Goal: Task Accomplishment & Management: Manage account settings

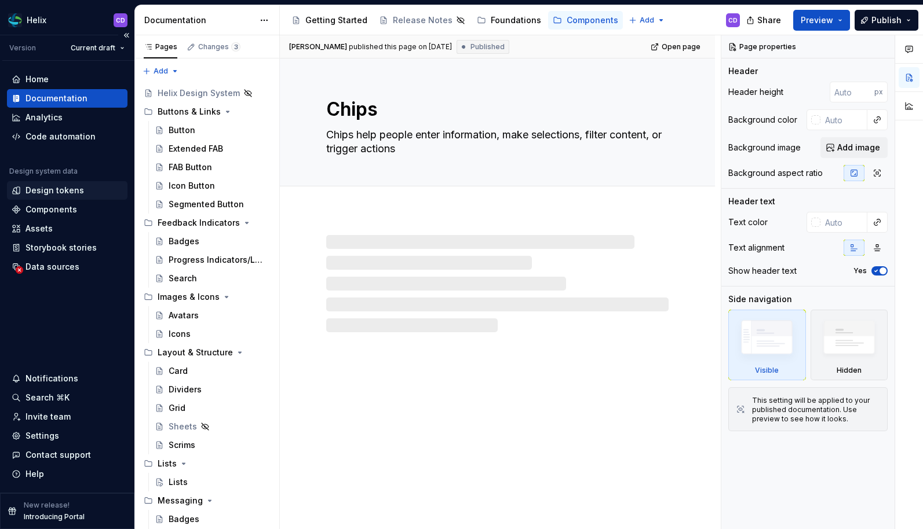
click at [58, 192] on div "Design tokens" at bounding box center [54, 191] width 59 height 12
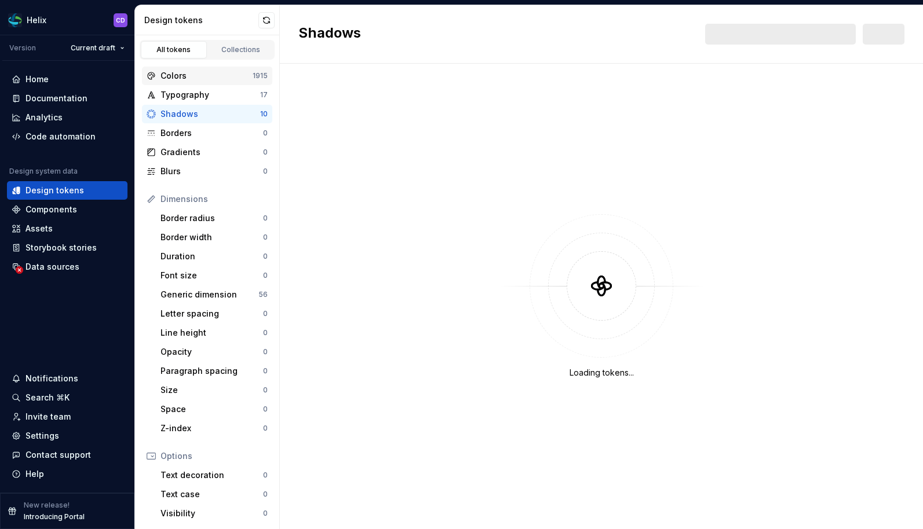
click at [225, 78] on div "Colors" at bounding box center [206, 76] width 92 height 12
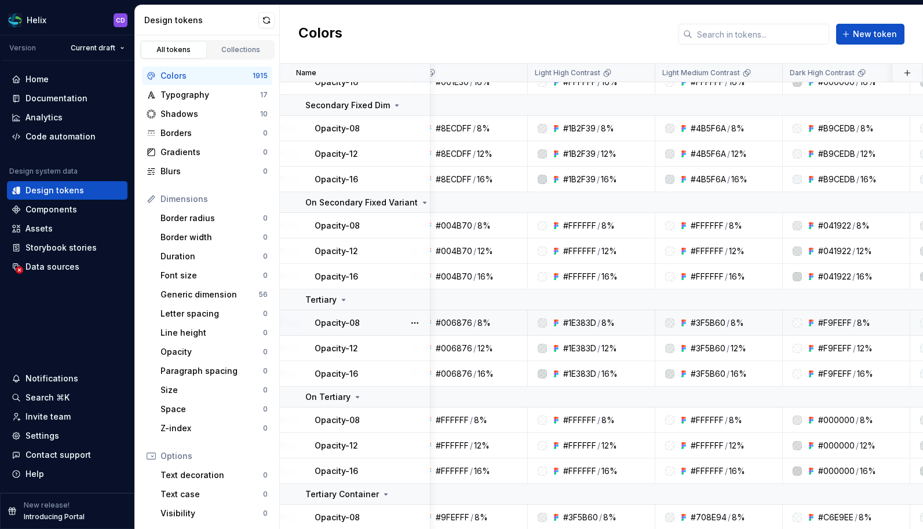
scroll to position [6545, 412]
click at [56, 266] on div "Data sources" at bounding box center [52, 267] width 54 height 12
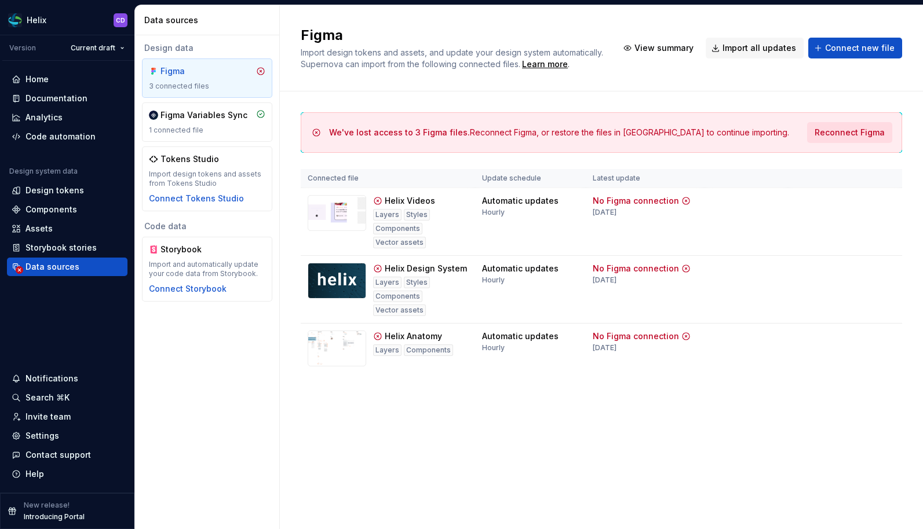
click at [843, 136] on span "Reconnect Figma" at bounding box center [850, 133] width 70 height 12
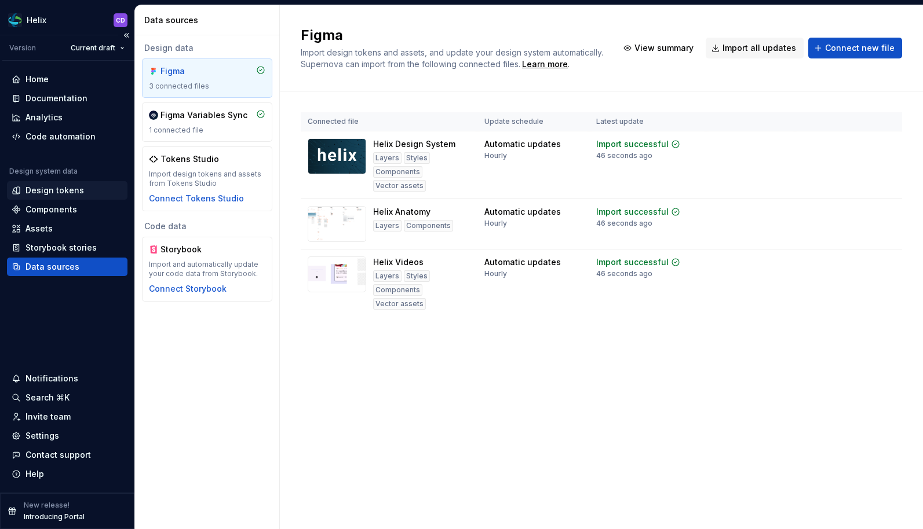
click at [80, 193] on div "Design tokens" at bounding box center [54, 191] width 59 height 12
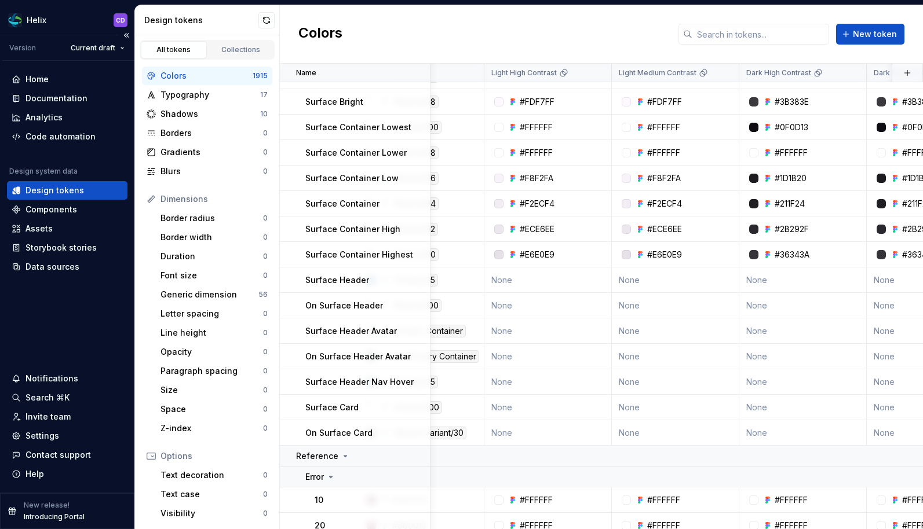
scroll to position [1671, 205]
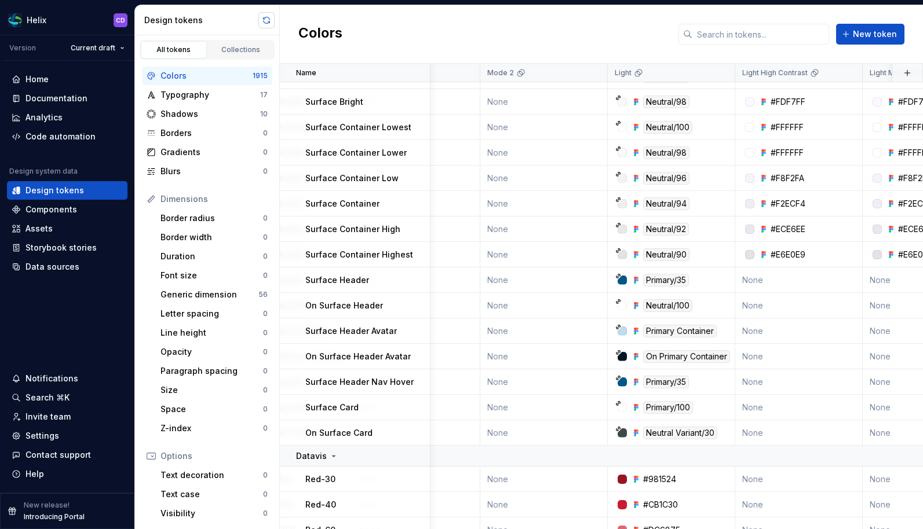
click at [266, 20] on button "button" at bounding box center [266, 20] width 16 height 16
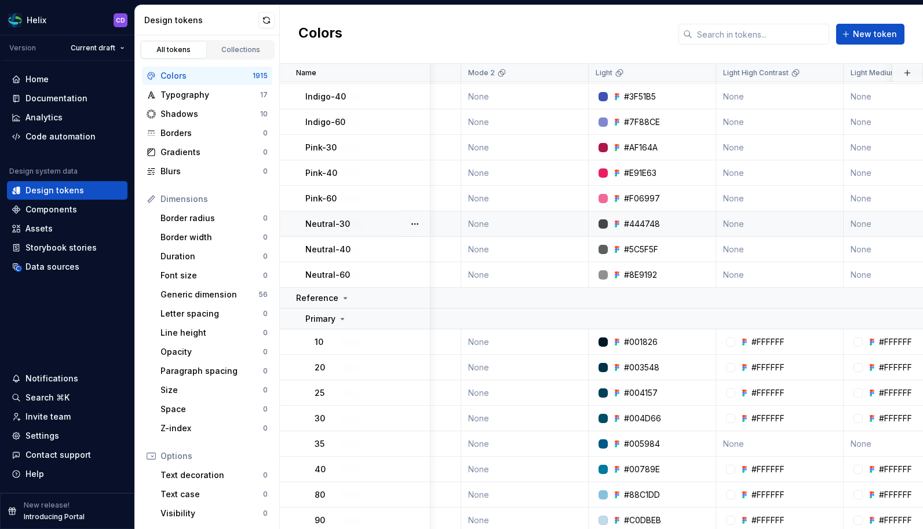
scroll to position [2538, 0]
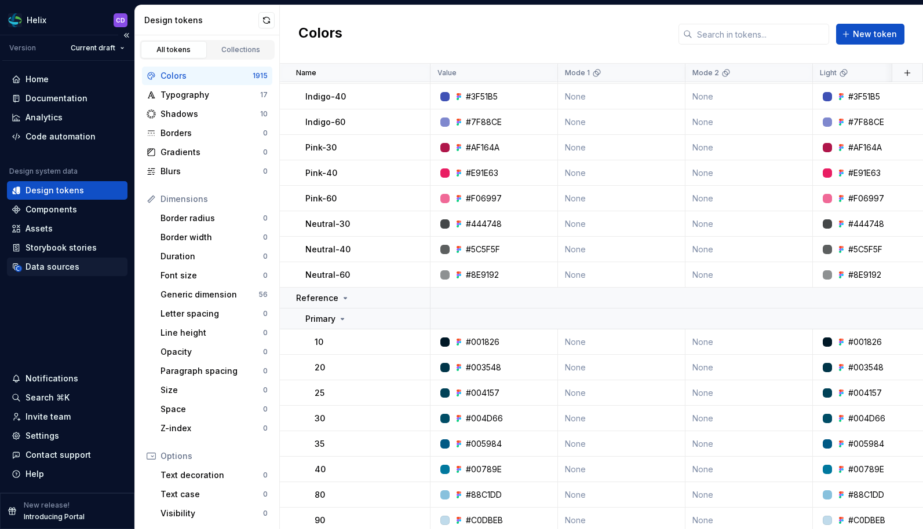
click at [54, 272] on div "Data sources" at bounding box center [52, 267] width 54 height 12
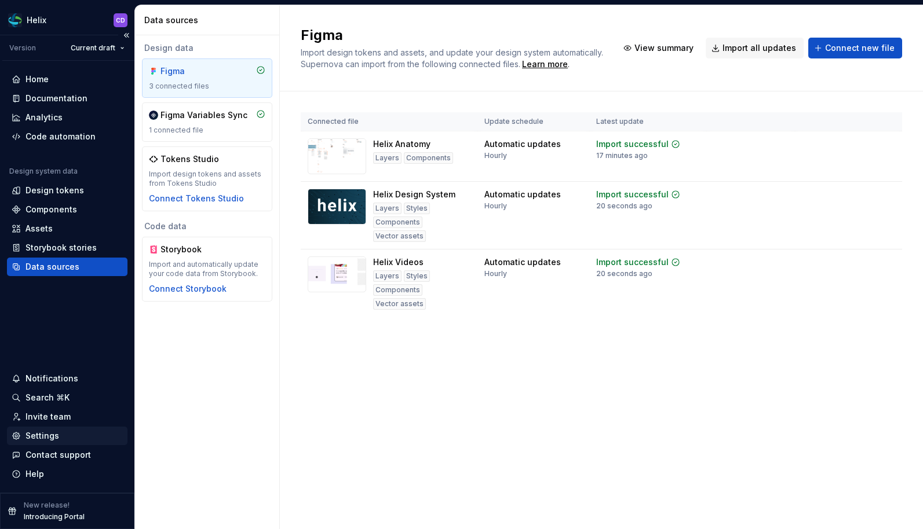
click at [54, 440] on div "Settings" at bounding box center [42, 436] width 34 height 12
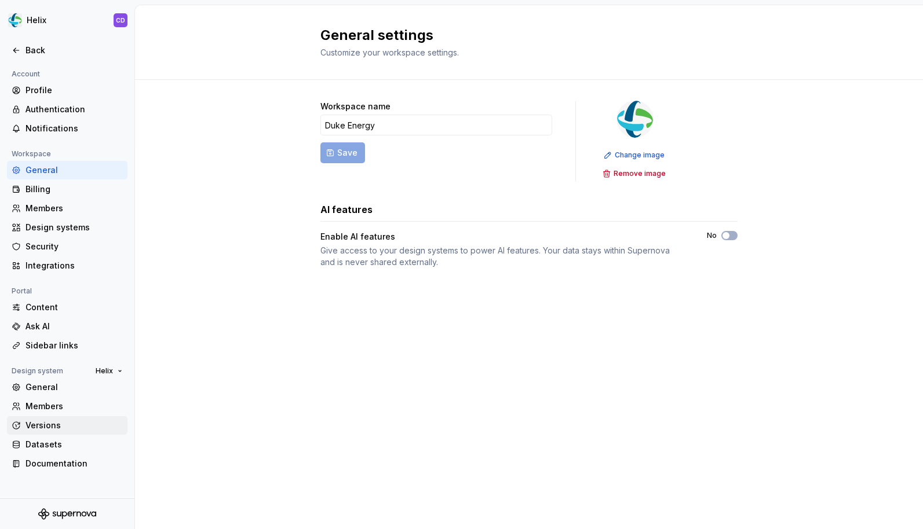
click at [58, 422] on div "Versions" at bounding box center [73, 426] width 97 height 12
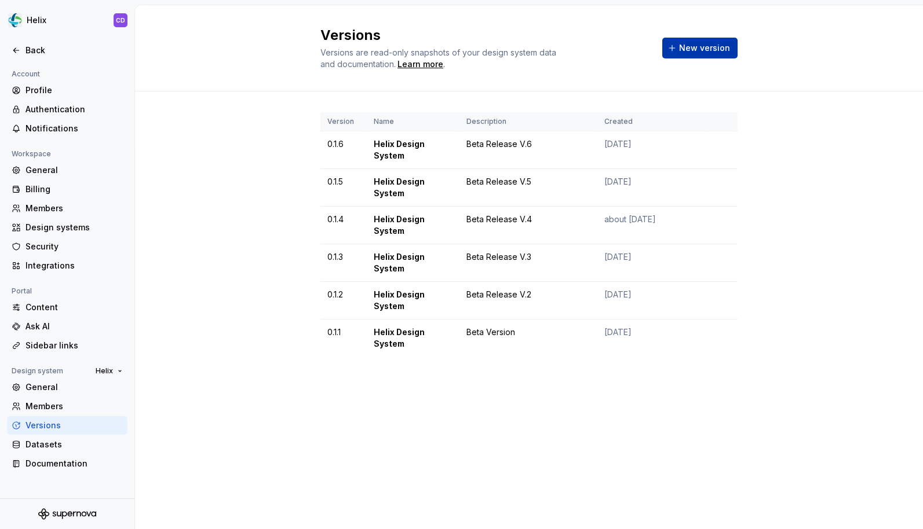
click at [697, 39] on button "New version" at bounding box center [699, 48] width 75 height 21
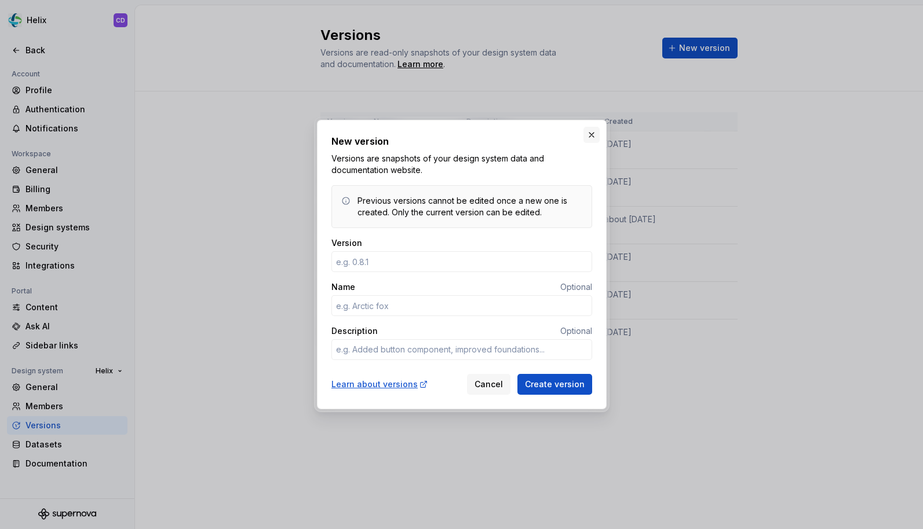
click at [586, 132] on button "button" at bounding box center [591, 135] width 16 height 16
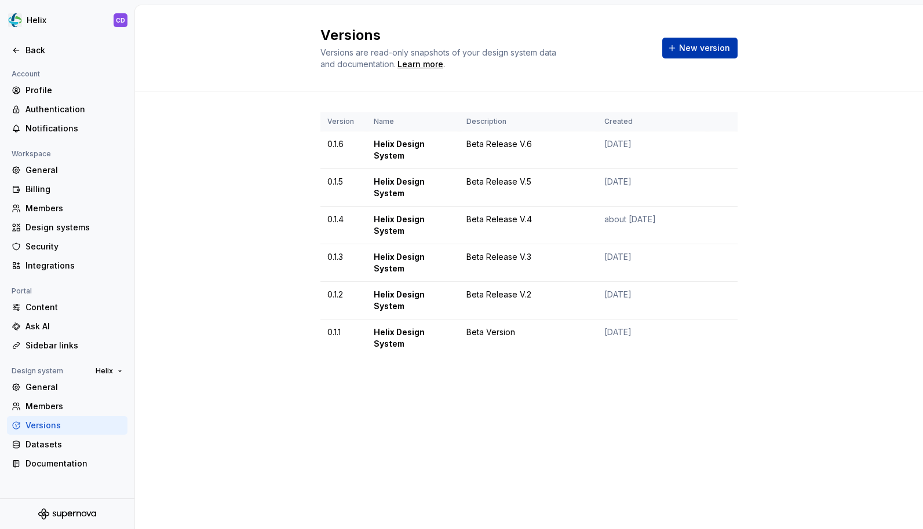
click at [684, 52] on span "New version" at bounding box center [704, 48] width 51 height 12
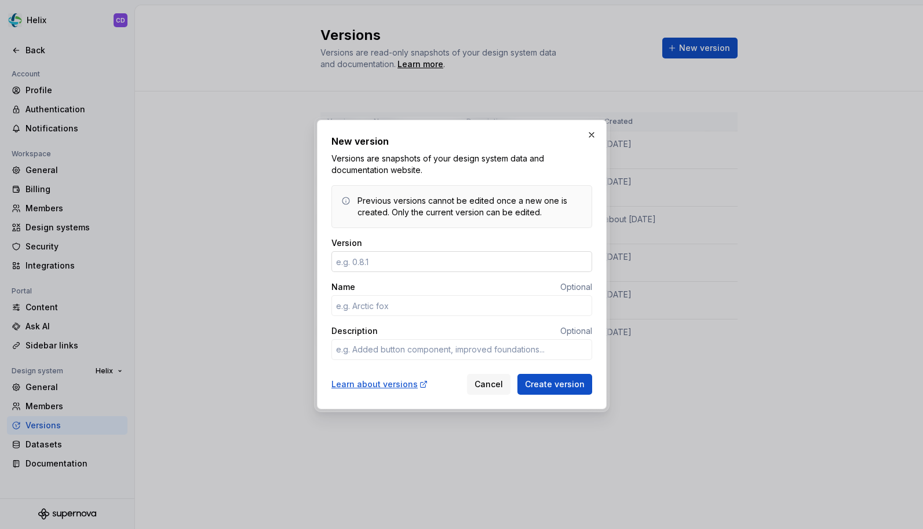
type textarea "*"
type input "0.1.7"
click at [595, 135] on button "button" at bounding box center [591, 135] width 16 height 16
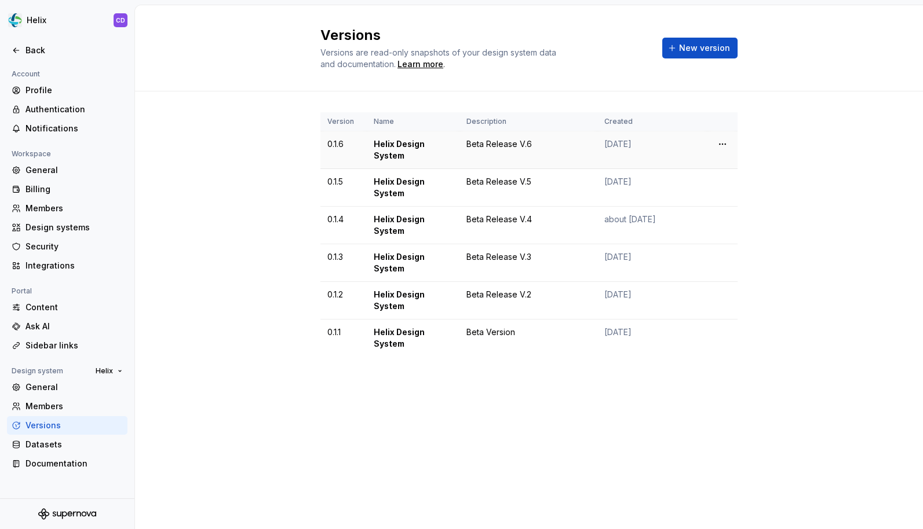
click at [335, 143] on td "0.1.6" at bounding box center [343, 151] width 46 height 38
copy td "0.1.6"
click at [827, 147] on div "Version Name Description Created 0.1.6 Helix Design System Beta Release V.6 [DA…" at bounding box center [529, 246] width 788 height 309
click at [689, 50] on span "New version" at bounding box center [704, 48] width 51 height 12
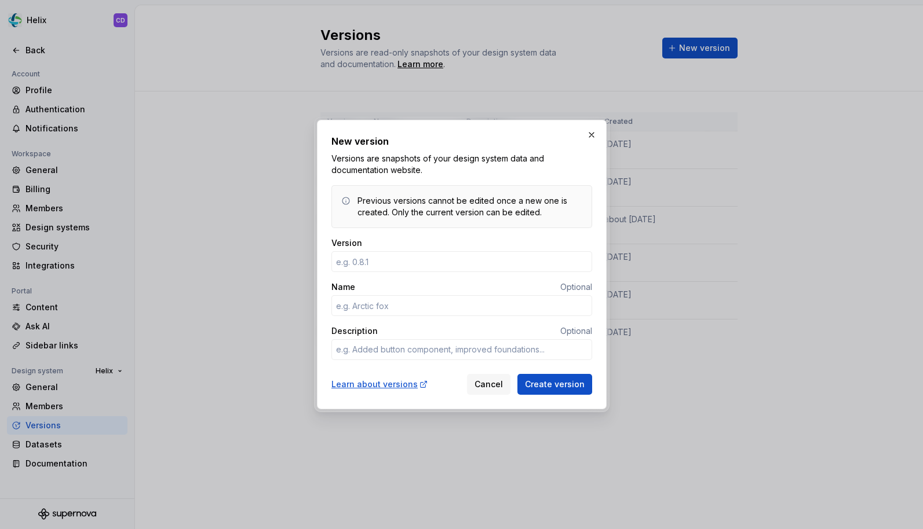
type textarea "*"
type input "0.1.7"
click at [432, 344] on textarea "Description" at bounding box center [461, 349] width 261 height 21
type textarea "*"
type textarea "B"
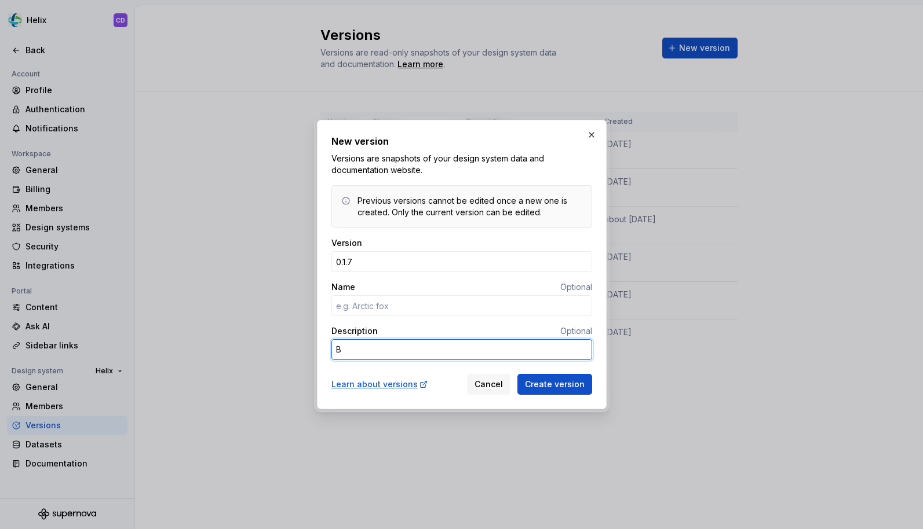
type textarea "*"
type textarea "Be"
type textarea "*"
type textarea "Bet"
type textarea "*"
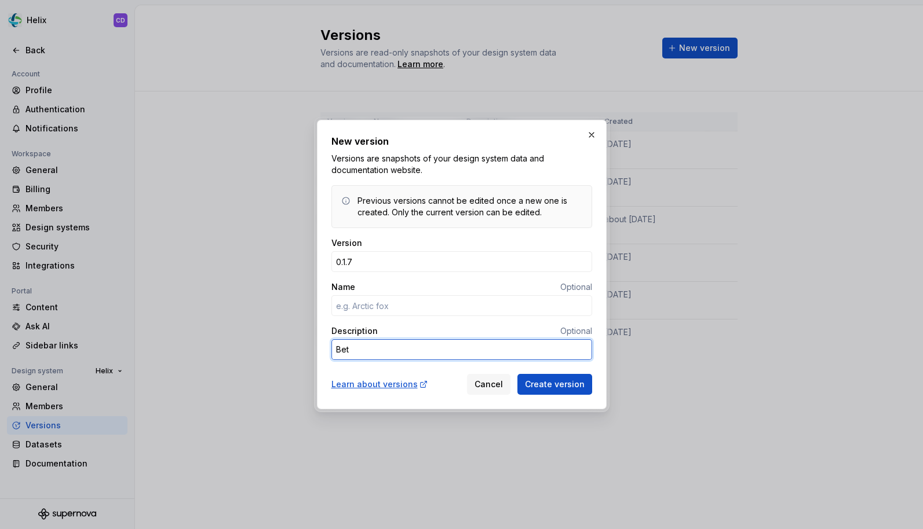
type textarea "Beta"
type textarea "*"
type textarea "Beta"
type textarea "*"
type textarea "Beta R"
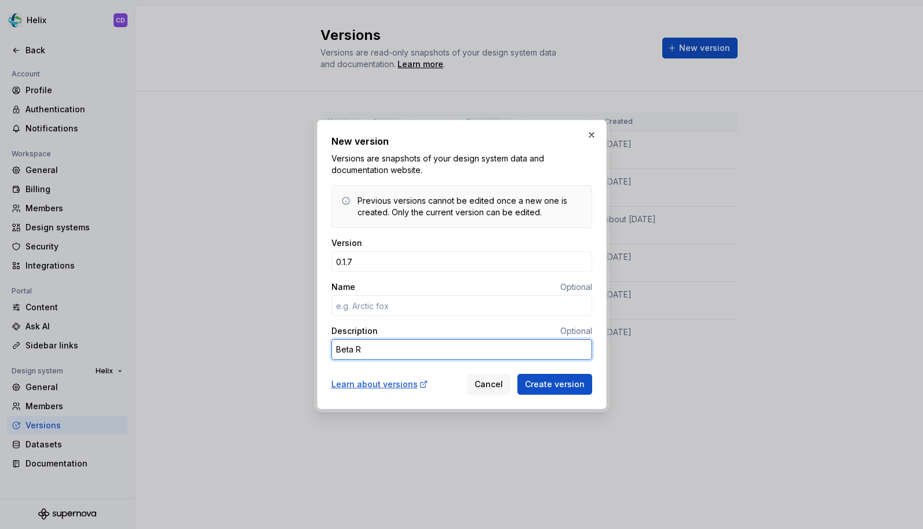
type textarea "*"
type textarea "Beta Re"
type textarea "*"
type textarea "Beta Rel"
type textarea "*"
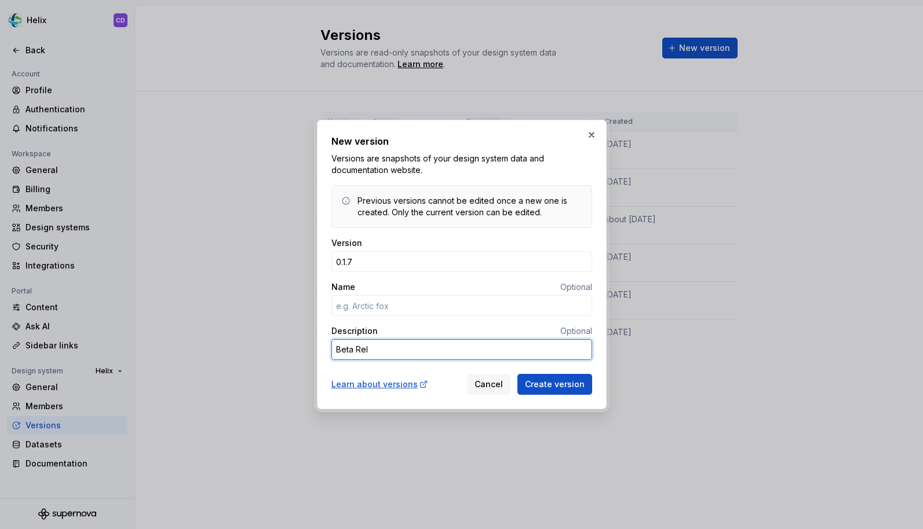
type textarea "Beta Rele"
type textarea "*"
type textarea "Beta Relea"
type textarea "*"
type textarea "Beta Releas"
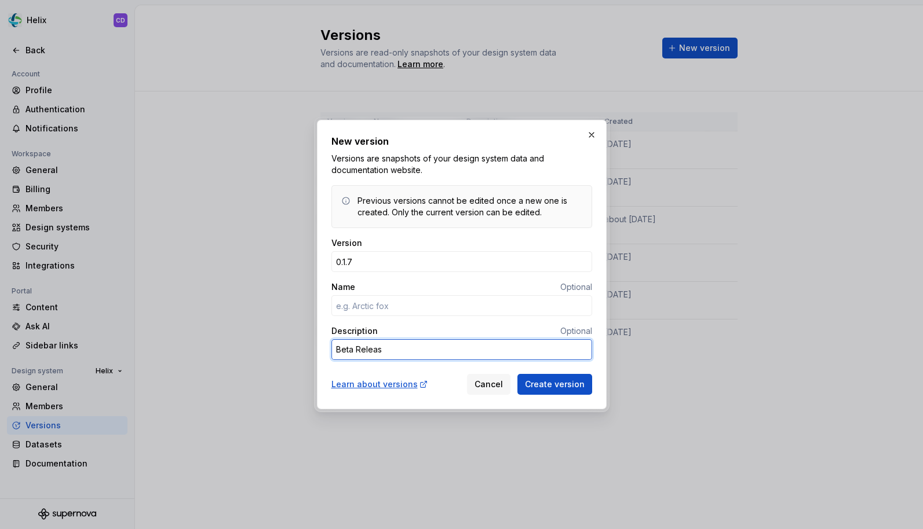
type textarea "*"
type textarea "Beta Release"
type textarea "*"
type textarea "Beta Release"
type textarea "*"
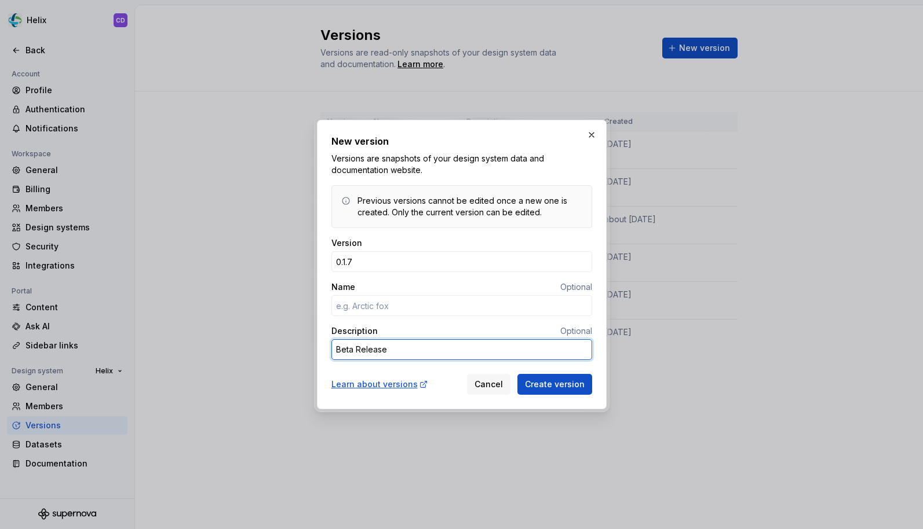
type textarea "Beta Release V"
type textarea "*"
type textarea "Beta Release V."
type textarea "*"
type textarea "Beta Release V.7"
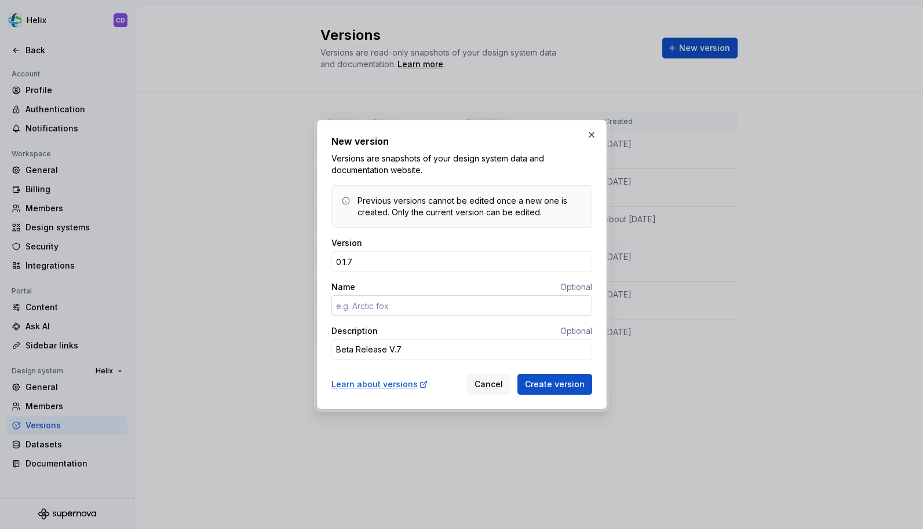
click at [448, 310] on input "Name" at bounding box center [461, 305] width 261 height 21
type textarea "*"
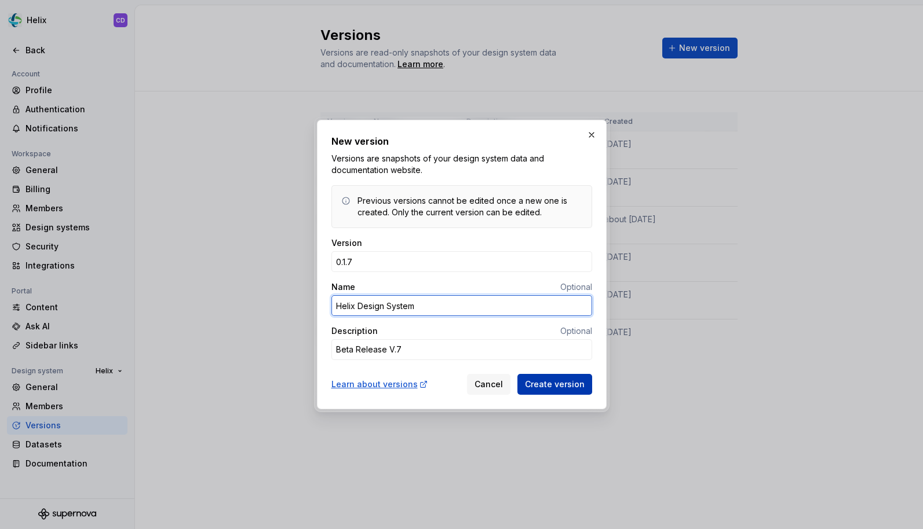
type input "Helix Design System"
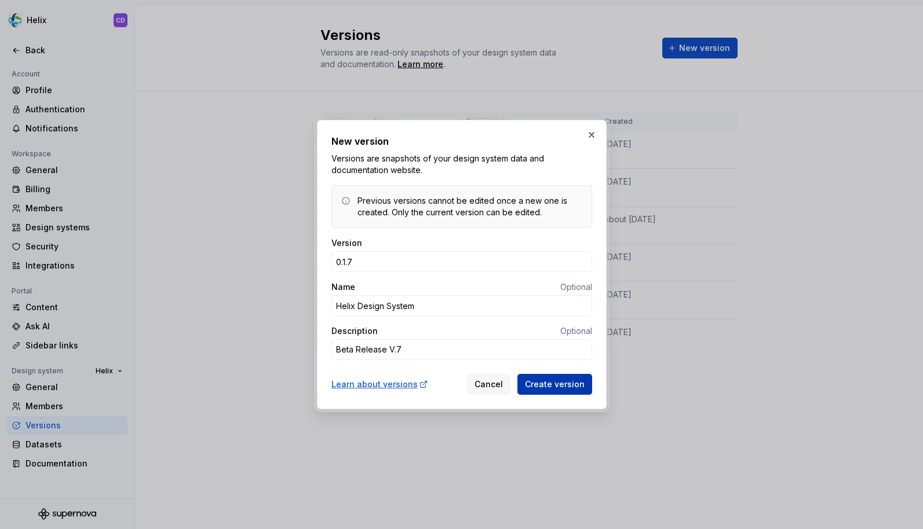
click at [565, 378] on button "Create version" at bounding box center [554, 384] width 75 height 21
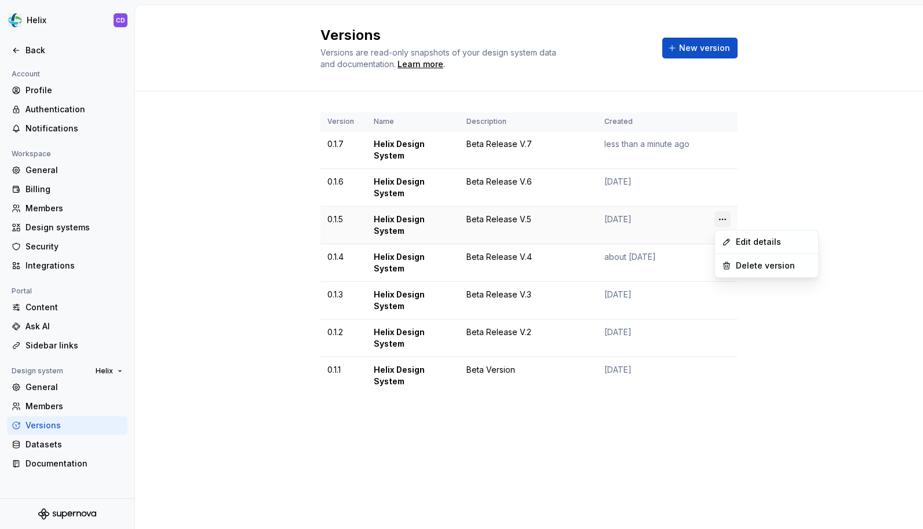
click at [723, 220] on html "Helix CD Back Account Profile Authentication Notifications Workspace General Bi…" at bounding box center [461, 264] width 923 height 529
click at [781, 220] on html "Helix CD Back Account Profile Authentication Notifications Workspace General Bi…" at bounding box center [461, 264] width 923 height 529
click at [34, 45] on div "Back" at bounding box center [73, 51] width 97 height 12
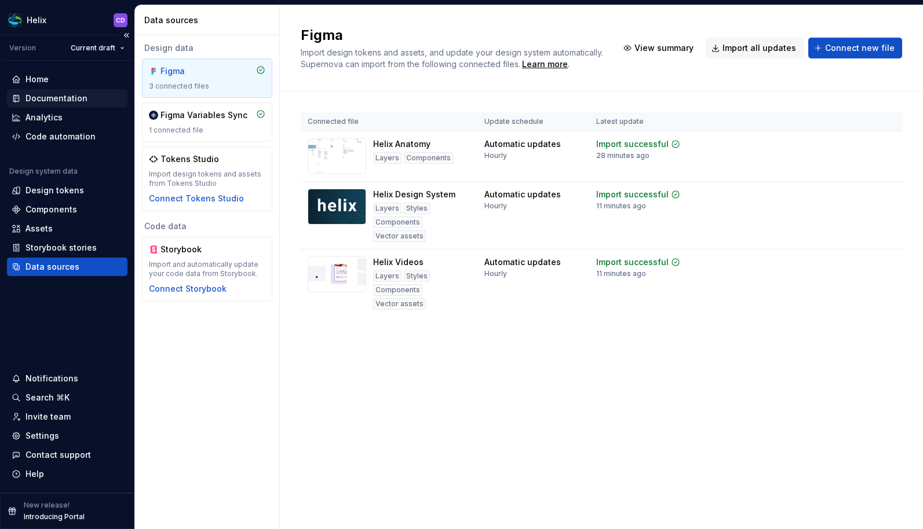
click at [62, 100] on div "Documentation" at bounding box center [56, 99] width 62 height 12
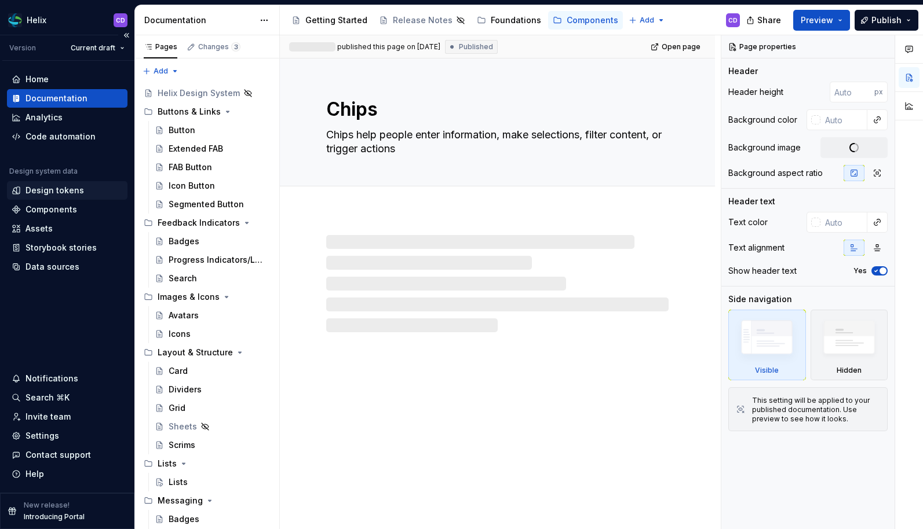
type textarea "*"
click at [51, 195] on div "Design tokens" at bounding box center [54, 191] width 59 height 12
